Goal: Task Accomplishment & Management: Use online tool/utility

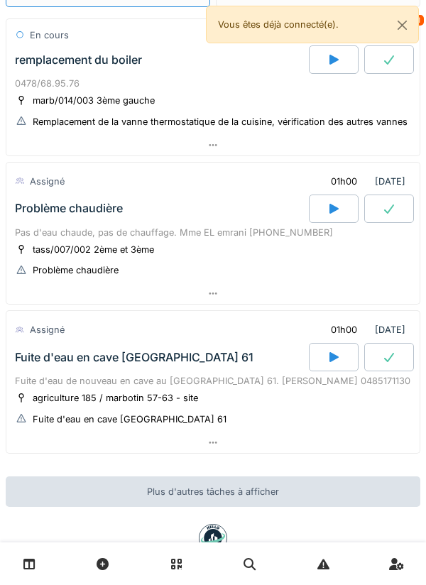
scroll to position [115, 0]
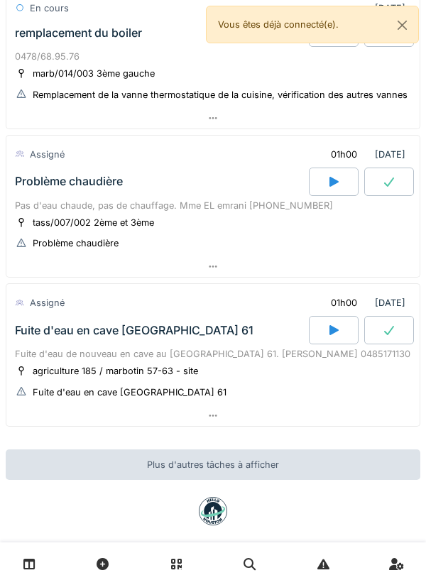
click at [338, 172] on div at bounding box center [334, 181] width 50 height 28
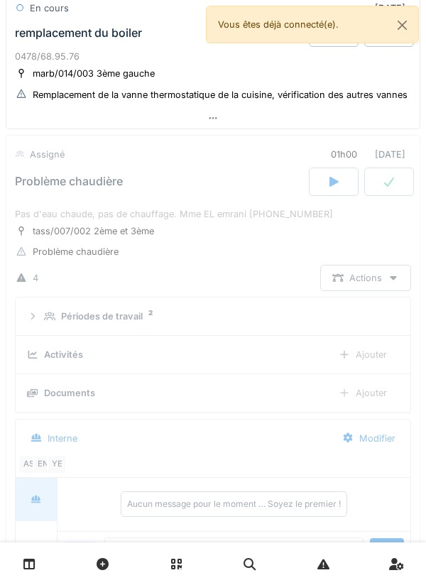
scroll to position [192, 0]
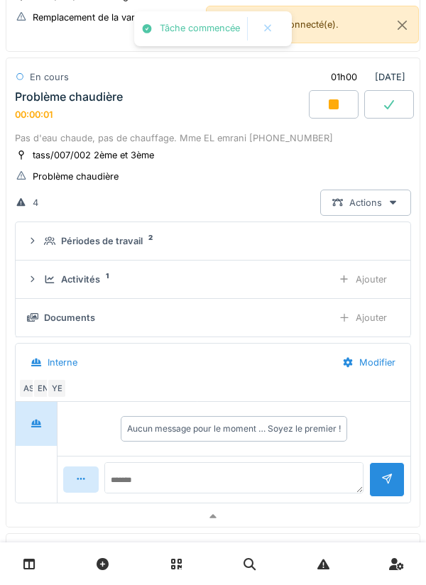
click at [375, 237] on div "Périodes de travail 2" at bounding box center [218, 240] width 349 height 13
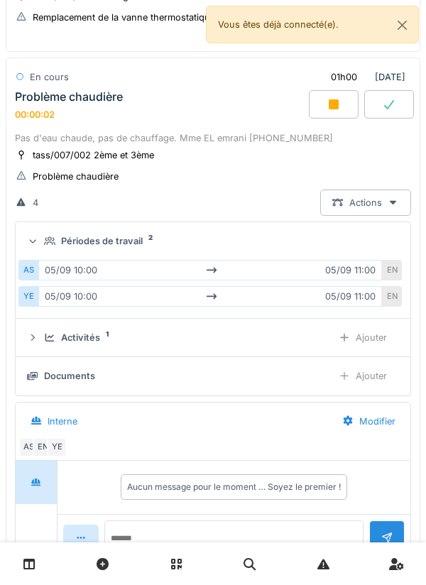
click at [360, 241] on div "Périodes de travail 2" at bounding box center [218, 240] width 349 height 13
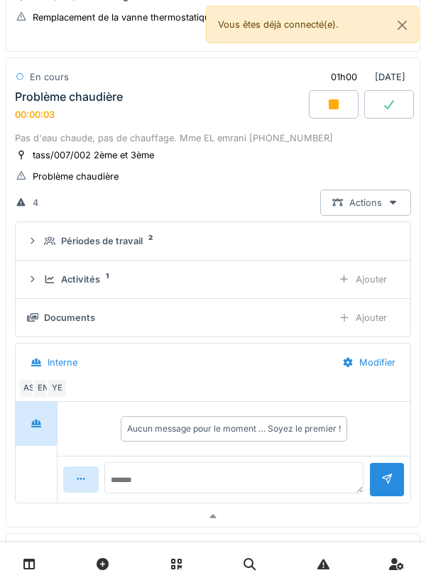
click at [377, 278] on div "Ajouter" at bounding box center [362, 279] width 72 height 26
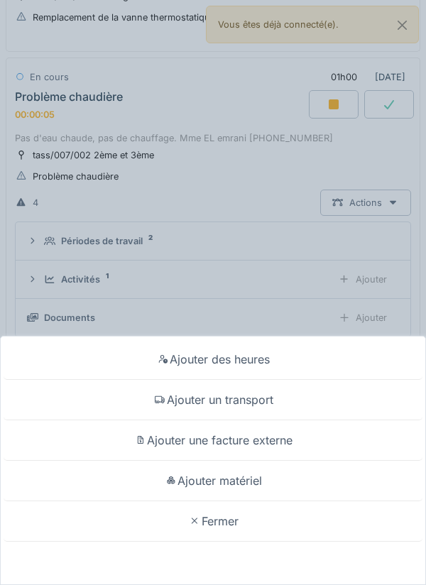
click at [260, 393] on div "Ajouter un transport" at bounding box center [213, 400] width 419 height 40
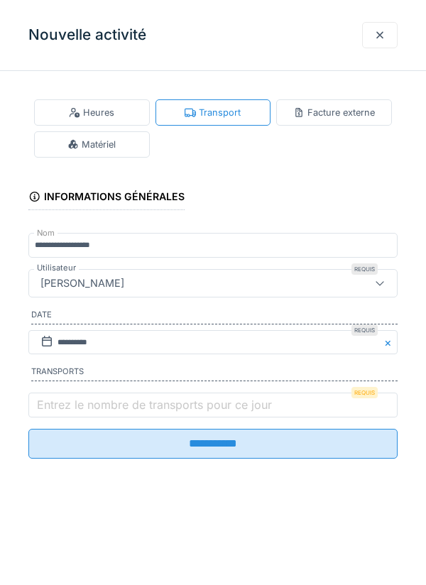
click at [74, 409] on label "Entrez le nombre de transports pour ce jour" at bounding box center [154, 404] width 241 height 17
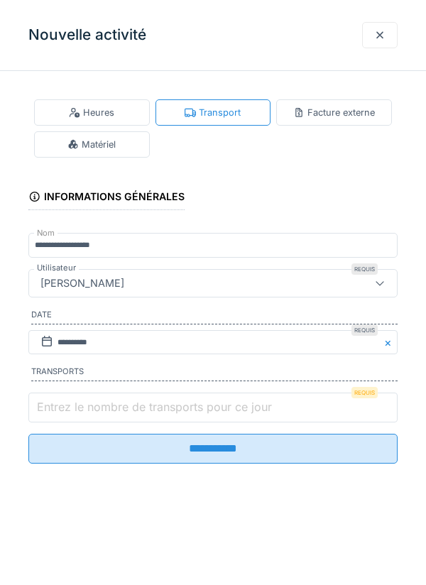
click at [74, 409] on input "Entrez le nombre de transports pour ce jour" at bounding box center [212, 407] width 369 height 30
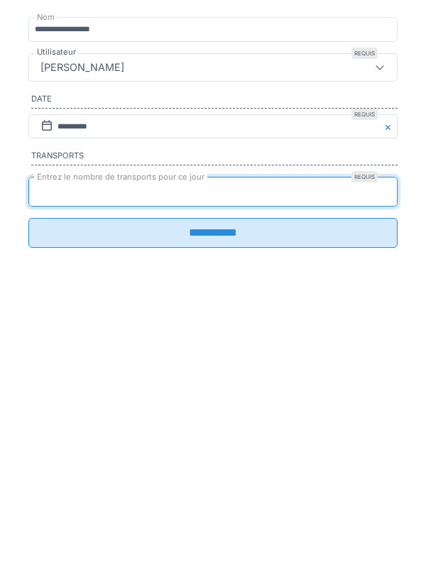
type input "*"
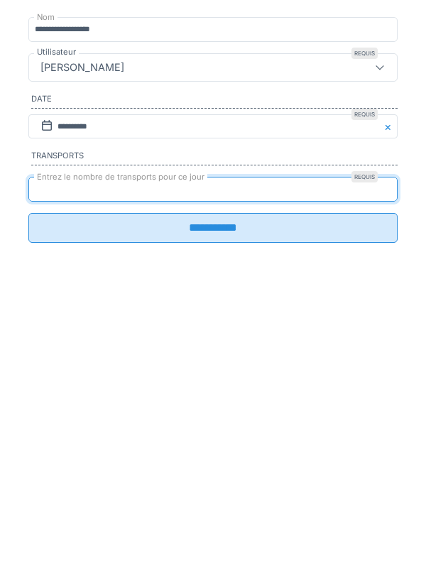
click at [354, 441] on input "**********" at bounding box center [212, 444] width 369 height 30
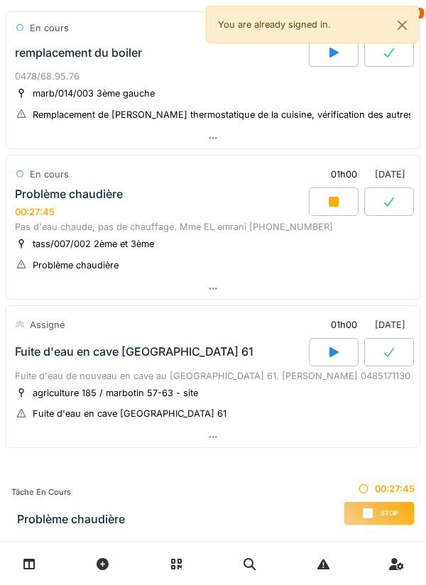
scroll to position [129, 0]
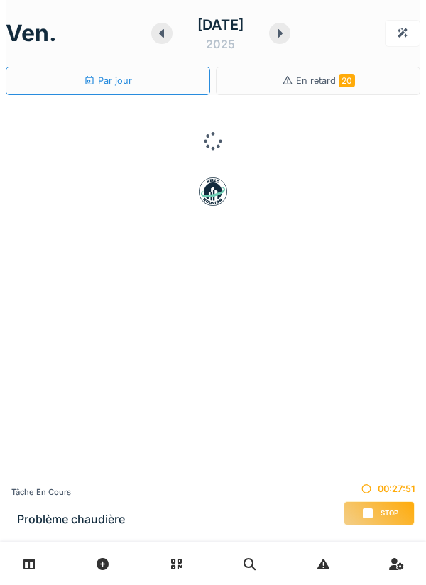
click at [375, 516] on div "Stop" at bounding box center [378, 513] width 71 height 24
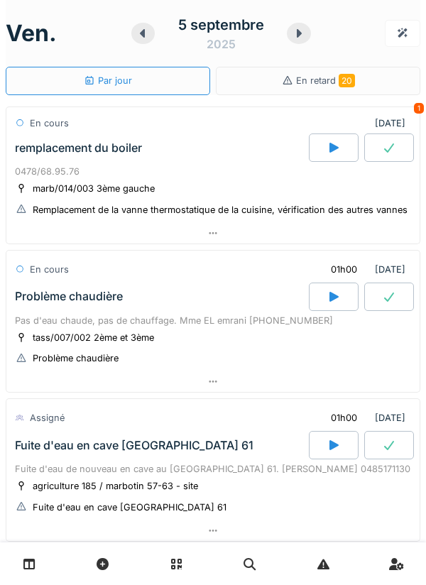
scroll to position [51, 0]
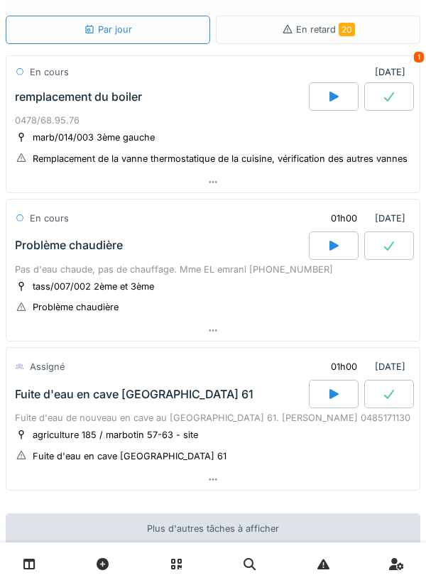
click at [324, 380] on div at bounding box center [334, 394] width 50 height 28
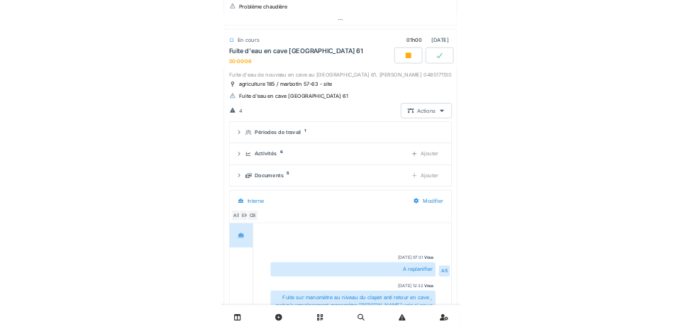
scroll to position [341, 0]
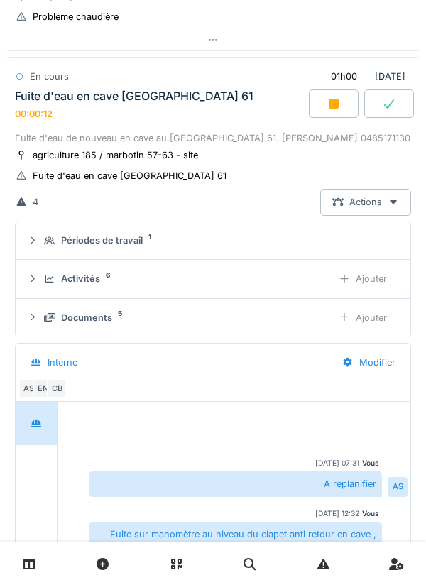
click at [376, 278] on div "Ajouter" at bounding box center [362, 278] width 72 height 26
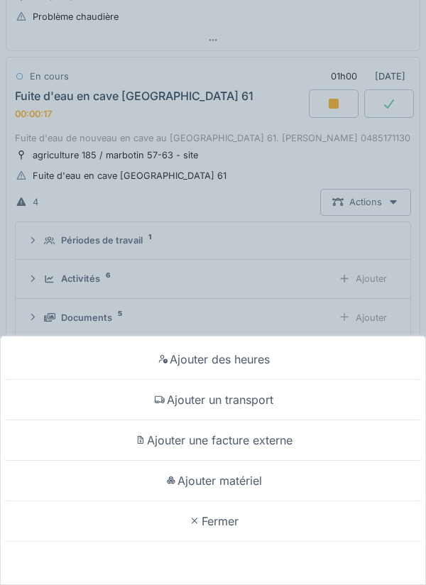
click at [326, 484] on div "Ajouter matériel" at bounding box center [213, 480] width 419 height 40
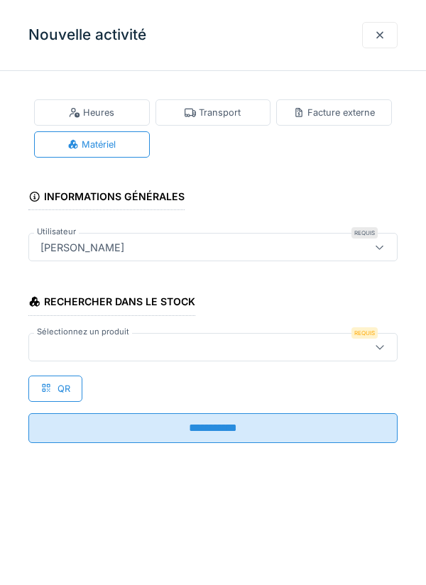
click at [321, 355] on div at bounding box center [212, 347] width 369 height 28
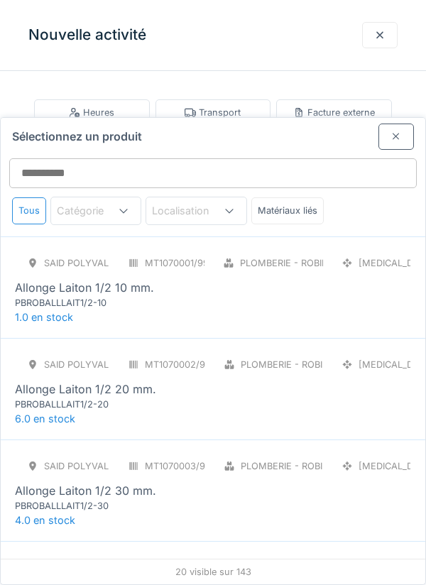
click at [389, 123] on div at bounding box center [395, 136] width 35 height 26
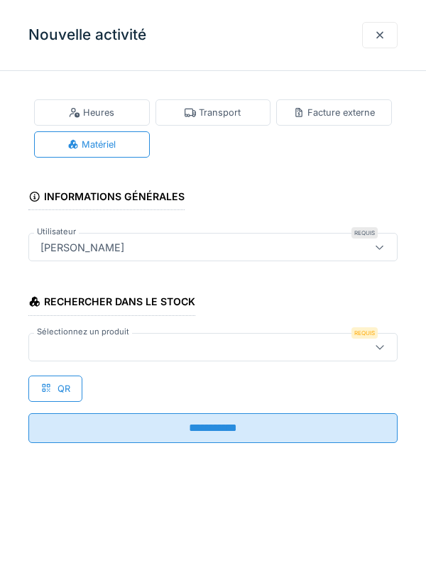
click at [378, 36] on div at bounding box center [379, 34] width 11 height 13
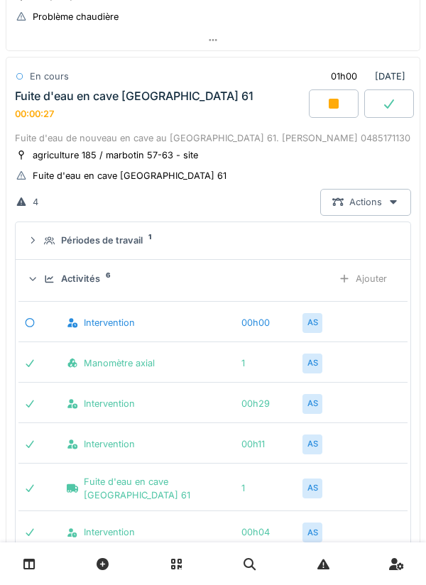
click at [283, 275] on div "Activités 6" at bounding box center [182, 278] width 277 height 13
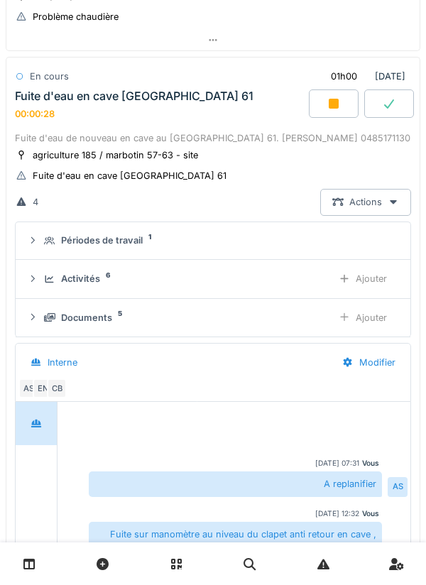
click at [294, 322] on div "Documents 5" at bounding box center [182, 317] width 277 height 13
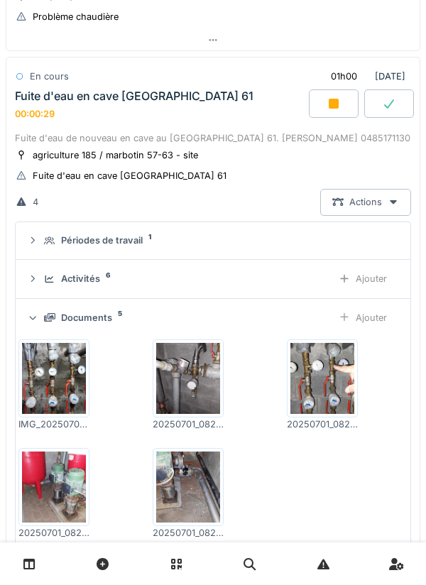
click at [287, 321] on div "Documents 5" at bounding box center [182, 317] width 277 height 13
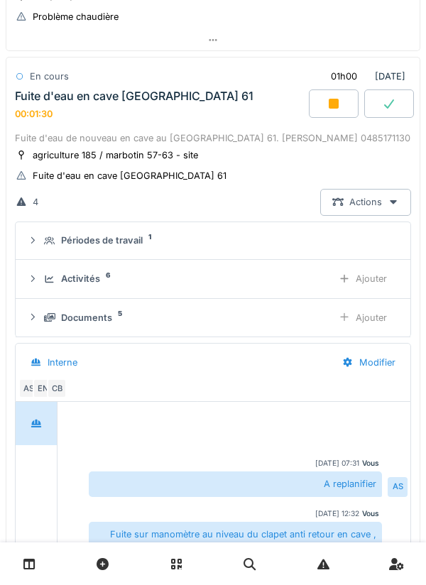
click at [302, 283] on div "Activités 6" at bounding box center [182, 278] width 277 height 13
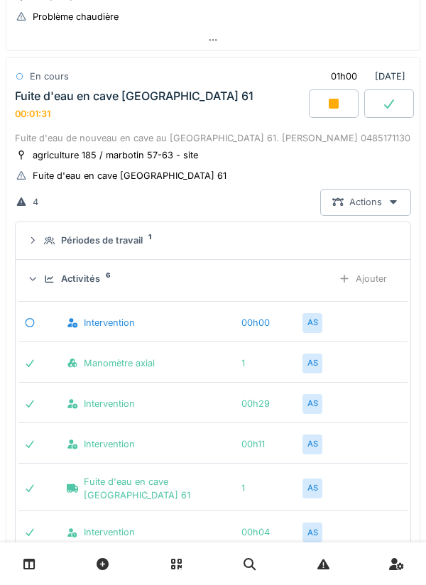
click at [312, 287] on div "Activités 6 Ajouter" at bounding box center [213, 278] width 372 height 26
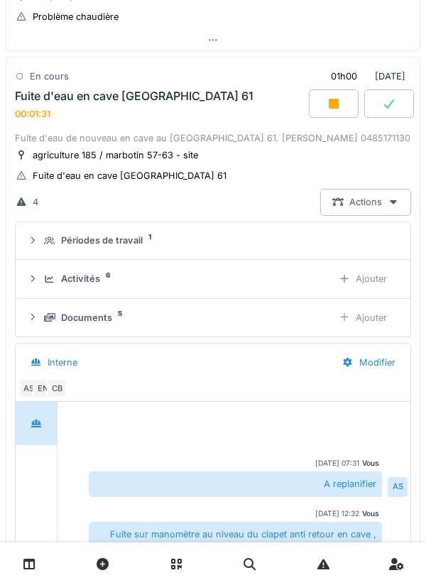
click at [372, 276] on div "Ajouter" at bounding box center [362, 278] width 72 height 26
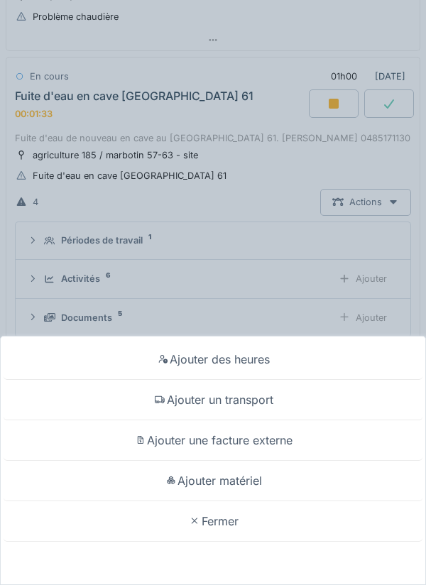
click at [319, 400] on div "Ajouter un transport" at bounding box center [213, 400] width 419 height 40
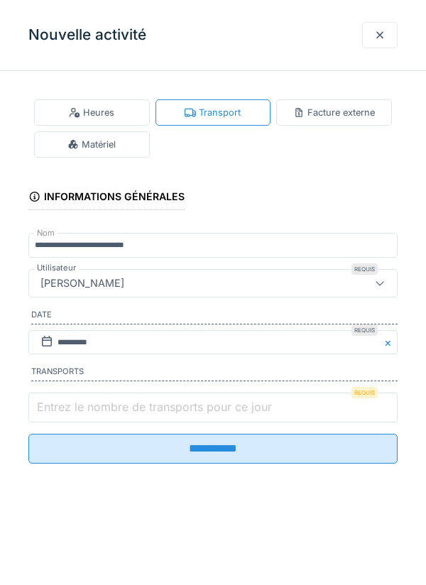
click at [314, 403] on input "Entrez le nombre de transports pour ce jour" at bounding box center [212, 407] width 369 height 30
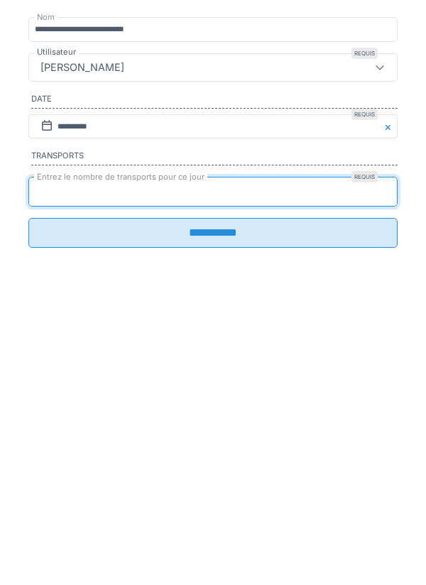
type input "*"
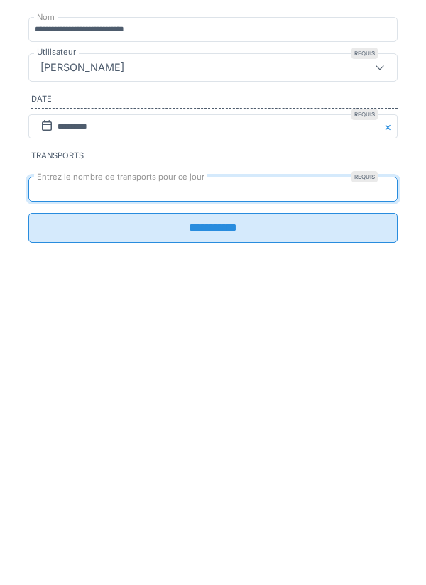
click at [251, 458] on input "**********" at bounding box center [212, 444] width 369 height 30
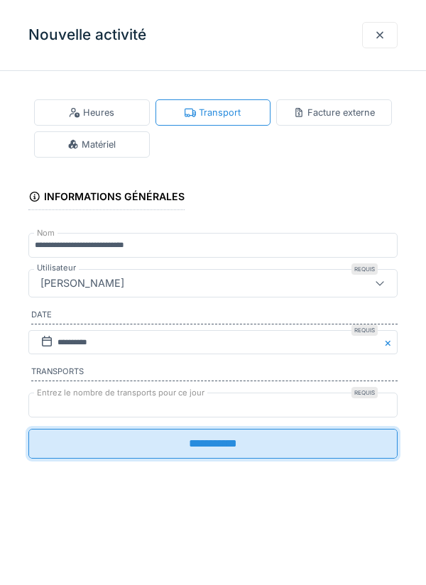
click at [284, 448] on input "**********" at bounding box center [212, 444] width 369 height 30
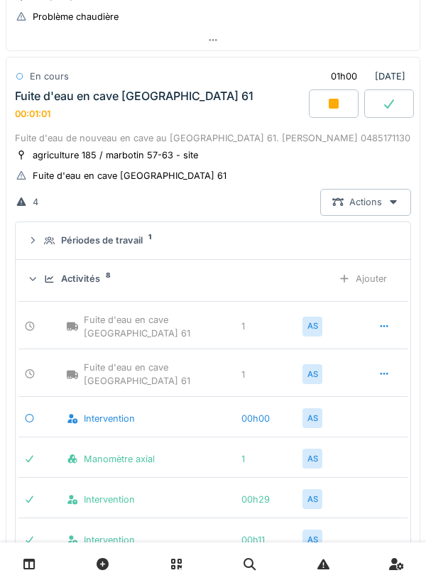
click at [375, 379] on div at bounding box center [383, 374] width 35 height 26
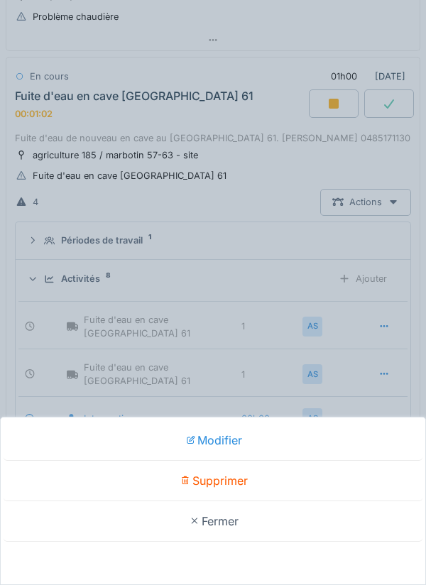
click at [309, 475] on div "Supprimer" at bounding box center [213, 480] width 419 height 40
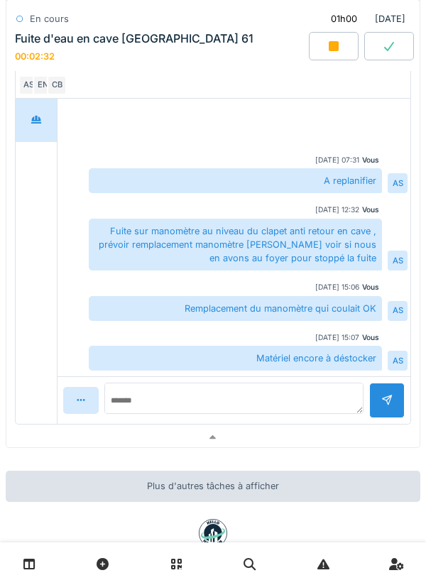
scroll to position [957, 0]
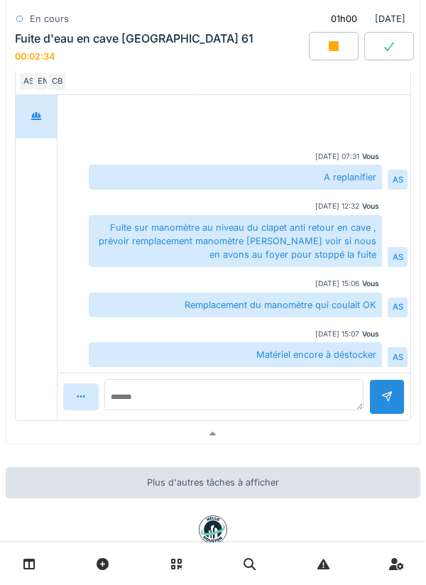
click at [350, 424] on div at bounding box center [212, 434] width 413 height 21
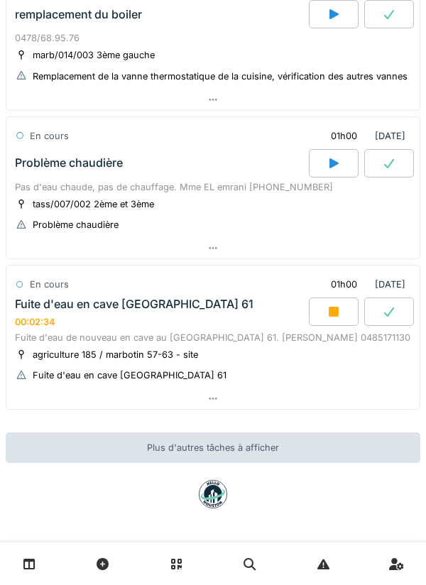
scroll to position [133, 0]
click at [330, 310] on icon at bounding box center [333, 311] width 10 height 10
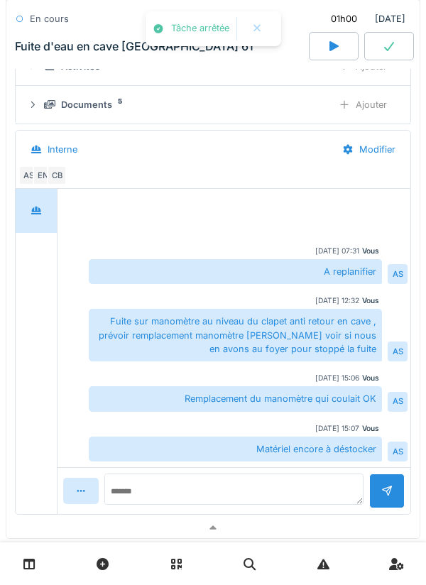
scroll to position [646, 0]
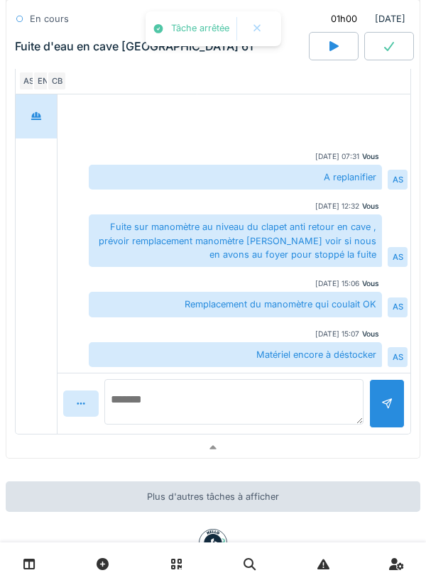
click at [298, 397] on textarea at bounding box center [233, 401] width 259 height 45
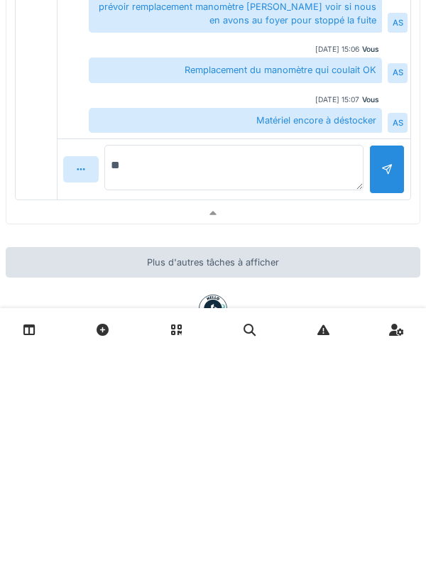
type textarea "*"
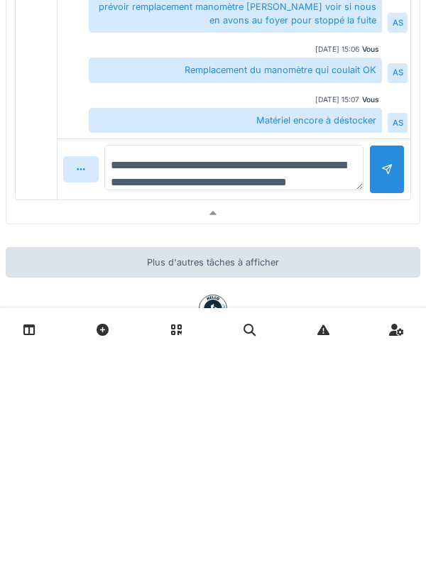
scroll to position [16, 0]
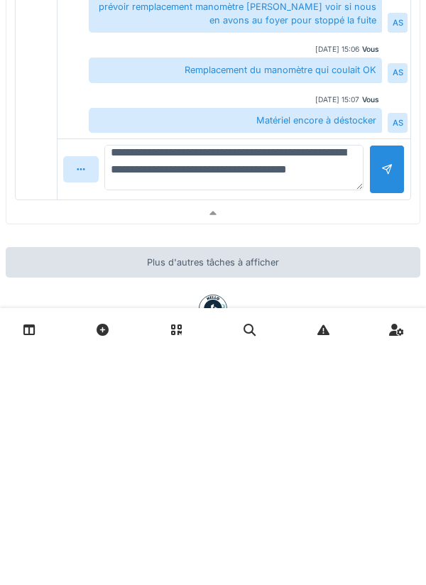
click at [267, 401] on textarea "**********" at bounding box center [233, 401] width 259 height 45
click at [269, 397] on textarea "**********" at bounding box center [233, 401] width 259 height 45
click at [310, 421] on textarea "**********" at bounding box center [233, 401] width 259 height 45
type textarea "**********"
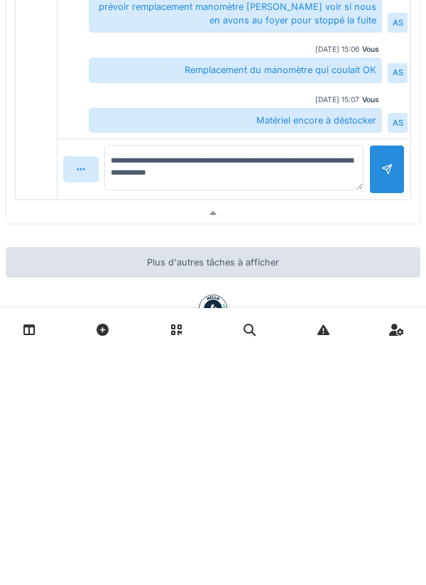
click at [388, 400] on div at bounding box center [386, 403] width 11 height 13
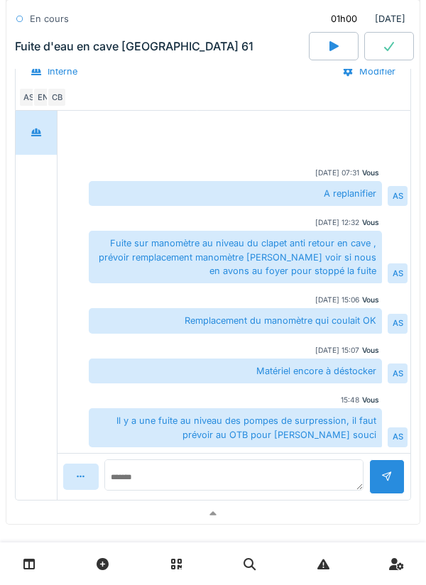
scroll to position [631, 0]
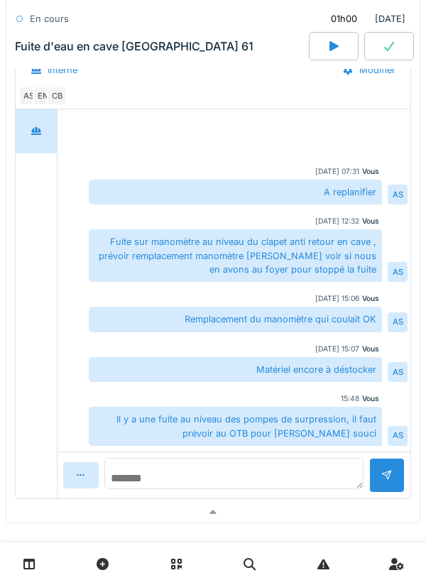
click at [268, 462] on textarea at bounding box center [233, 473] width 259 height 31
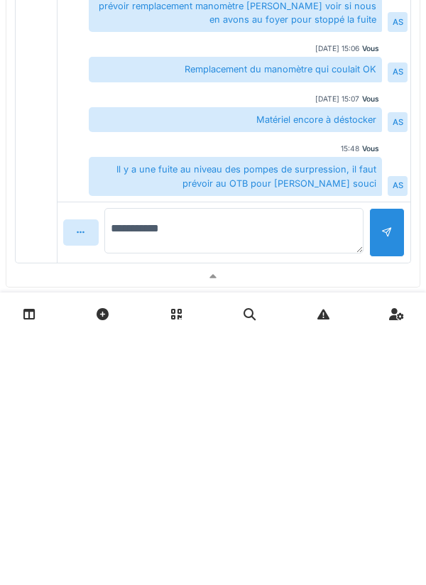
type textarea "**********"
click at [372, 486] on div at bounding box center [386, 482] width 35 height 49
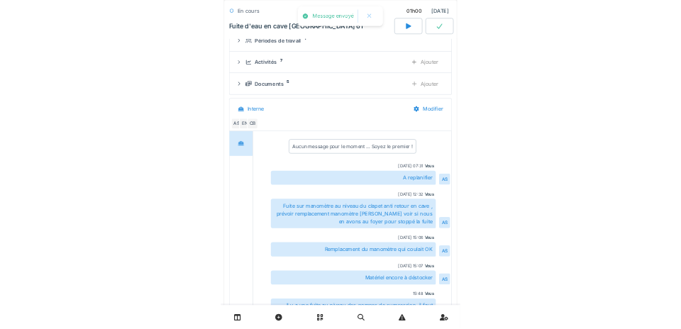
scroll to position [505, 0]
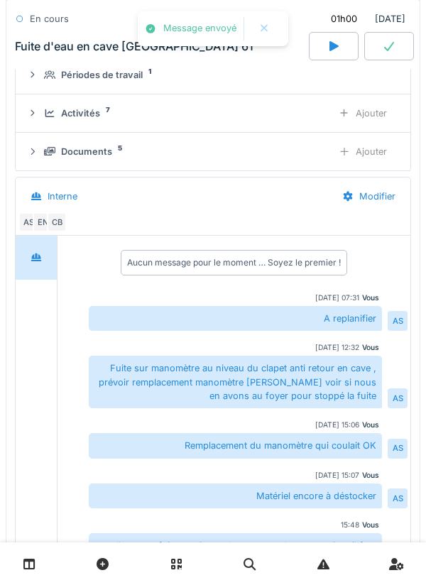
click at [57, 225] on div "CB" at bounding box center [57, 222] width 20 height 20
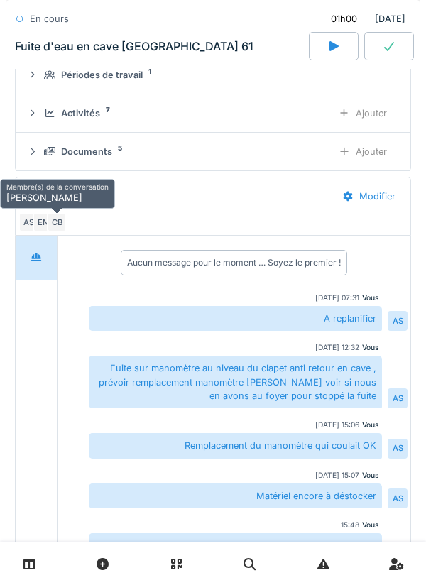
click at [47, 221] on div "CB" at bounding box center [57, 222] width 20 height 20
click at [43, 221] on div "EN" at bounding box center [43, 222] width 20 height 20
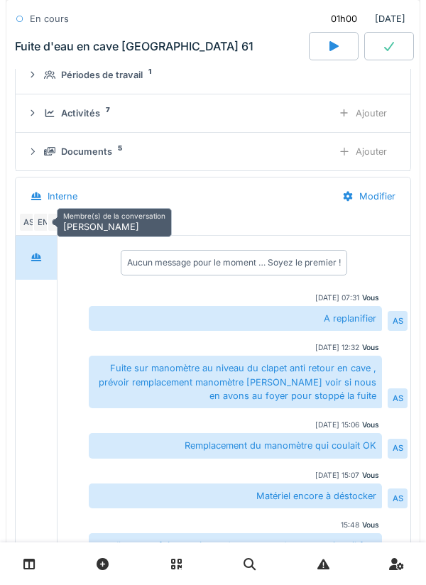
click at [219, 153] on div "Documents 5" at bounding box center [182, 151] width 277 height 13
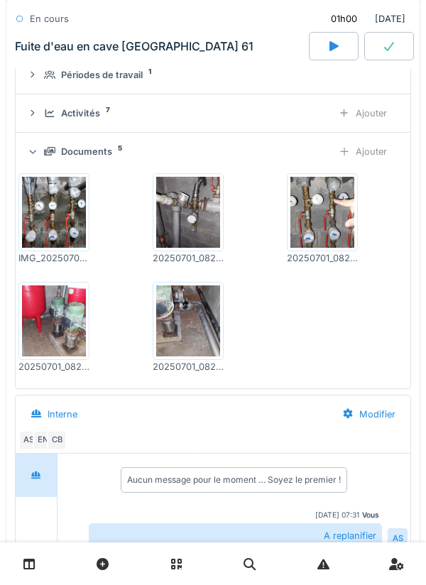
click at [353, 155] on div "Ajouter" at bounding box center [362, 151] width 72 height 26
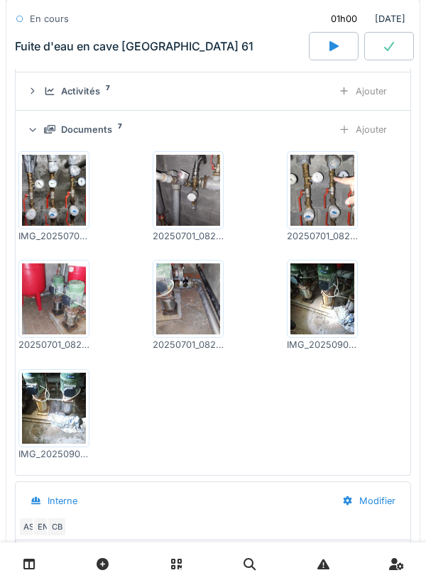
scroll to position [521, 0]
